Goal: Information Seeking & Learning: Learn about a topic

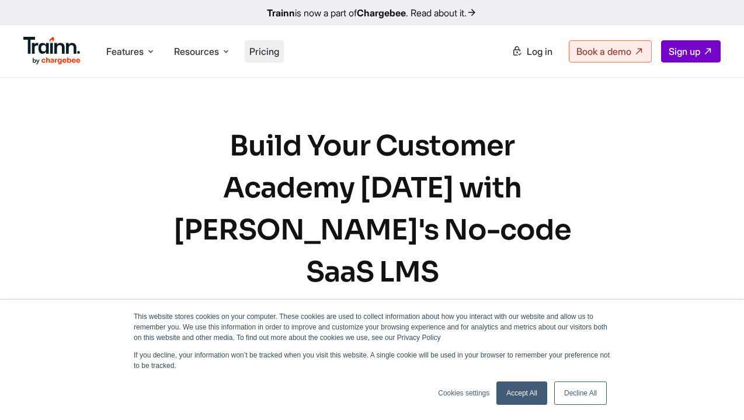
click at [267, 56] on span "Pricing" at bounding box center [264, 52] width 30 height 12
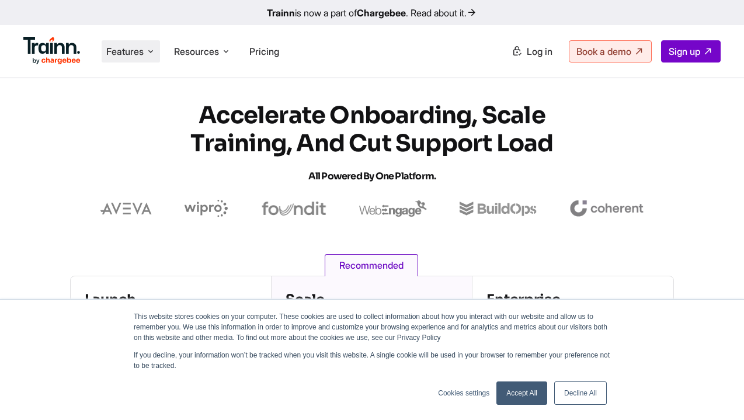
click at [144, 55] on li "Features Product Videos Create product & how-to videos in multiple languages. G…" at bounding box center [131, 51] width 58 height 22
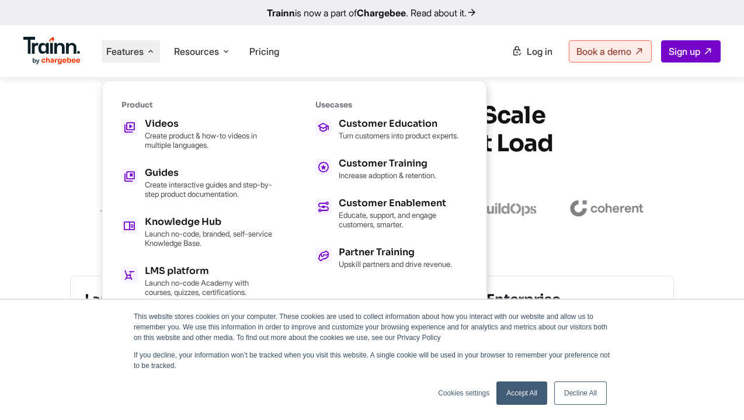
click at [144, 55] on li "Features Product Videos Create product & how-to videos in multiple languages. G…" at bounding box center [131, 51] width 58 height 22
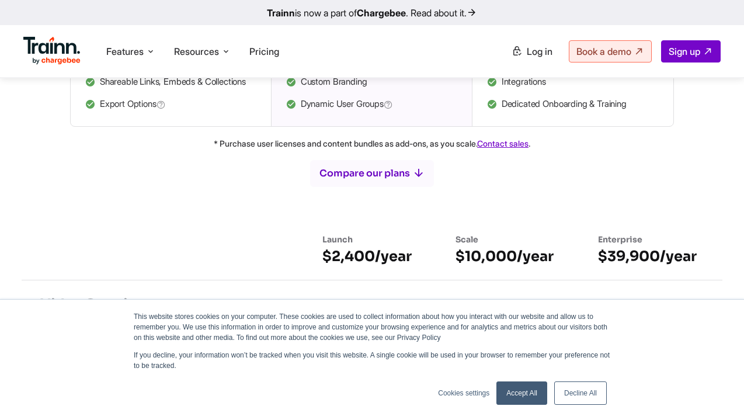
scroll to position [601, 0]
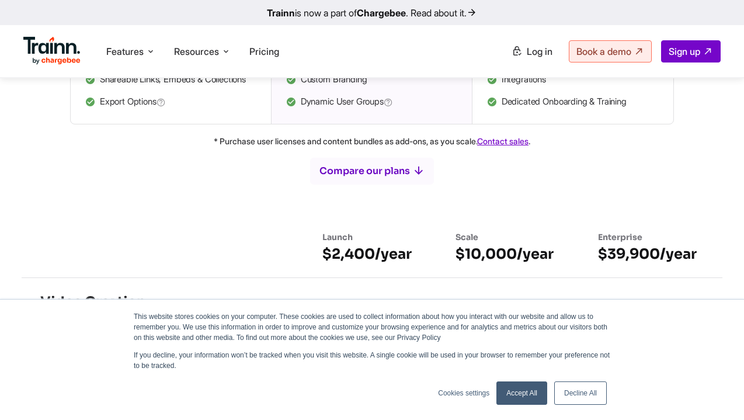
click at [379, 15] on b "Chargebee" at bounding box center [381, 13] width 49 height 12
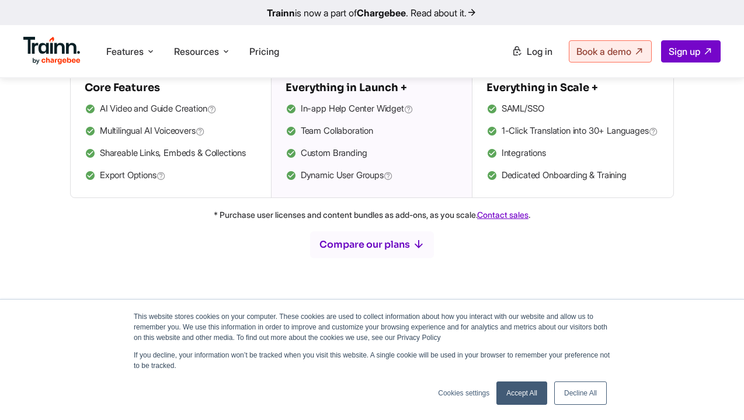
scroll to position [450, 0]
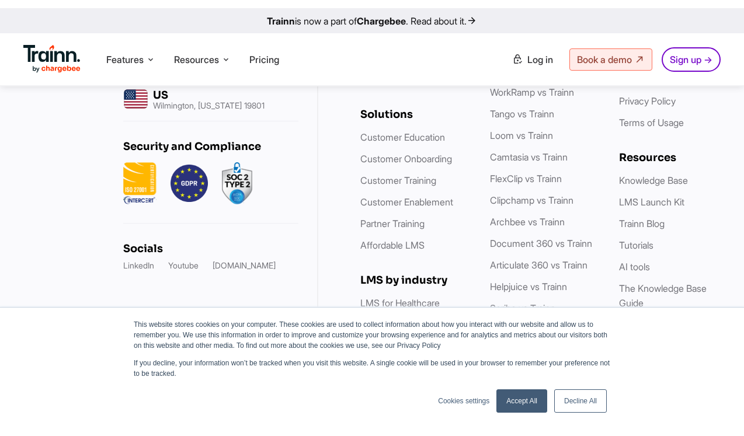
scroll to position [2133, 0]
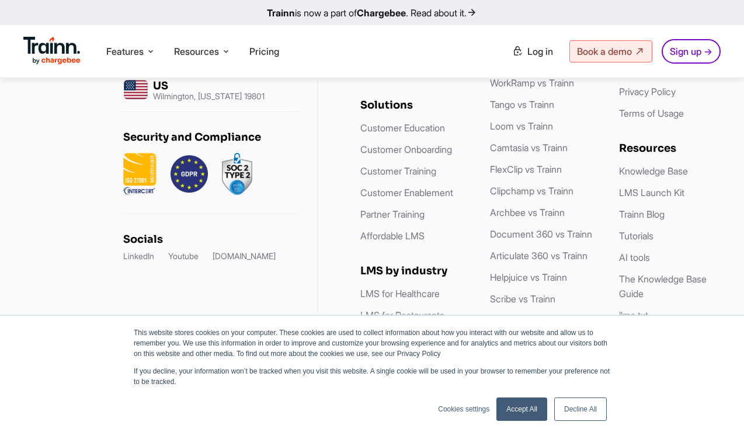
click at [7, 9] on link "Trainn is now a part of Chargebee . Read about it." at bounding box center [372, 12] width 744 height 25
